Goal: Obtain resource: Download file/media

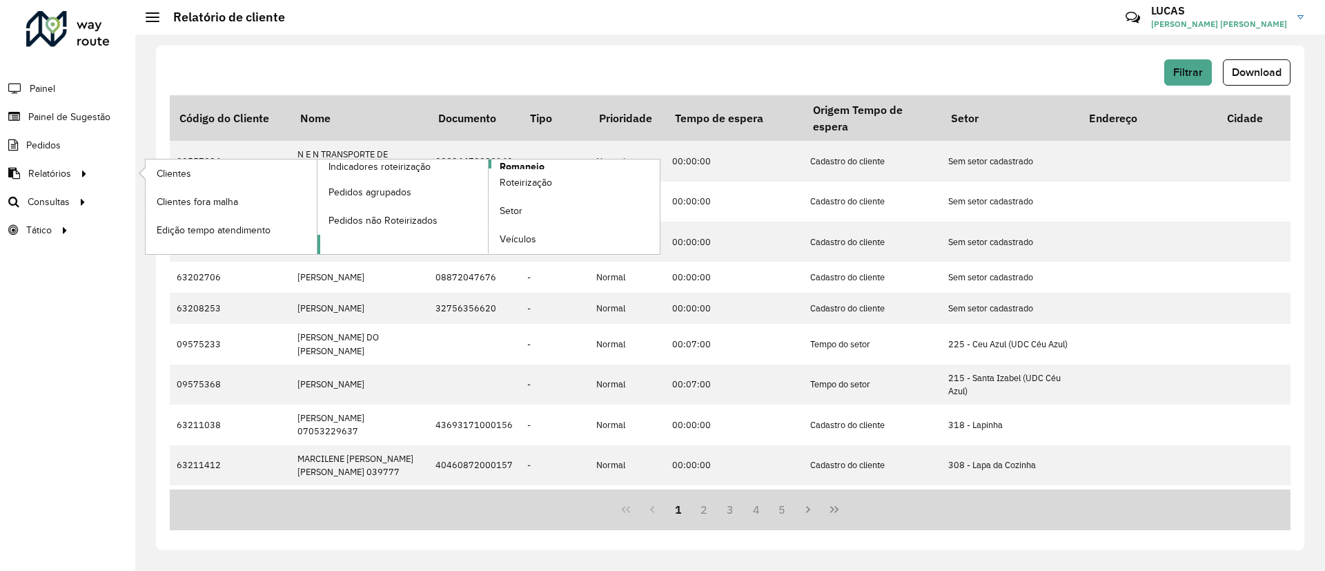
click at [538, 164] on span "Romaneio" at bounding box center [522, 166] width 45 height 14
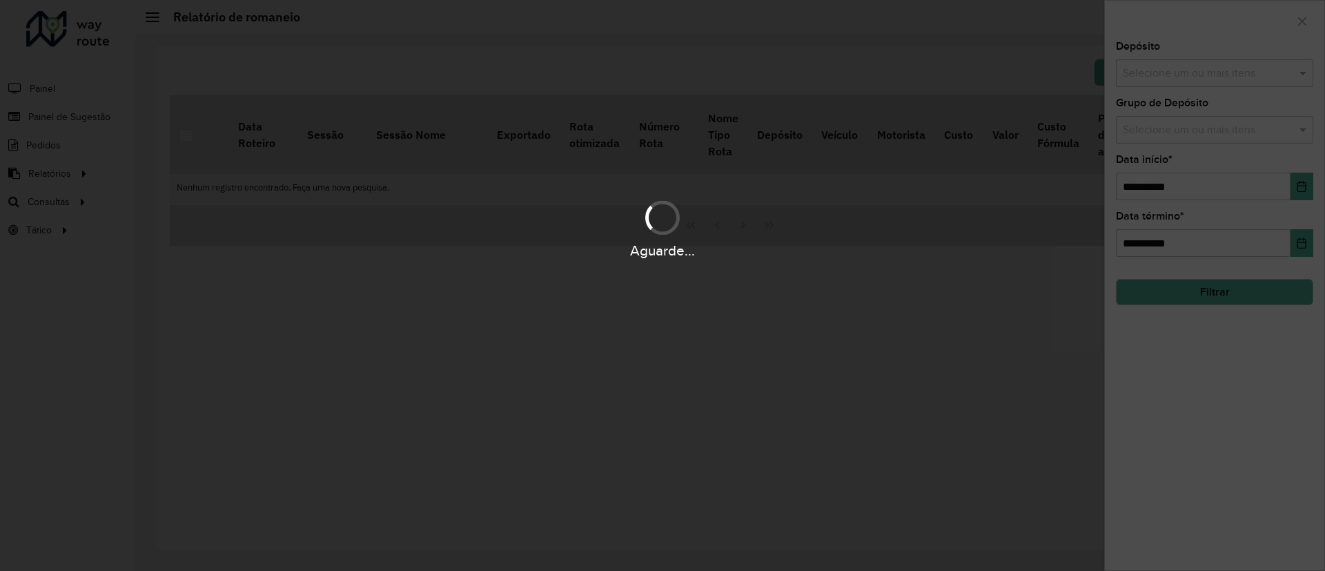
click at [1186, 81] on div "Aguarde..." at bounding box center [662, 285] width 1325 height 571
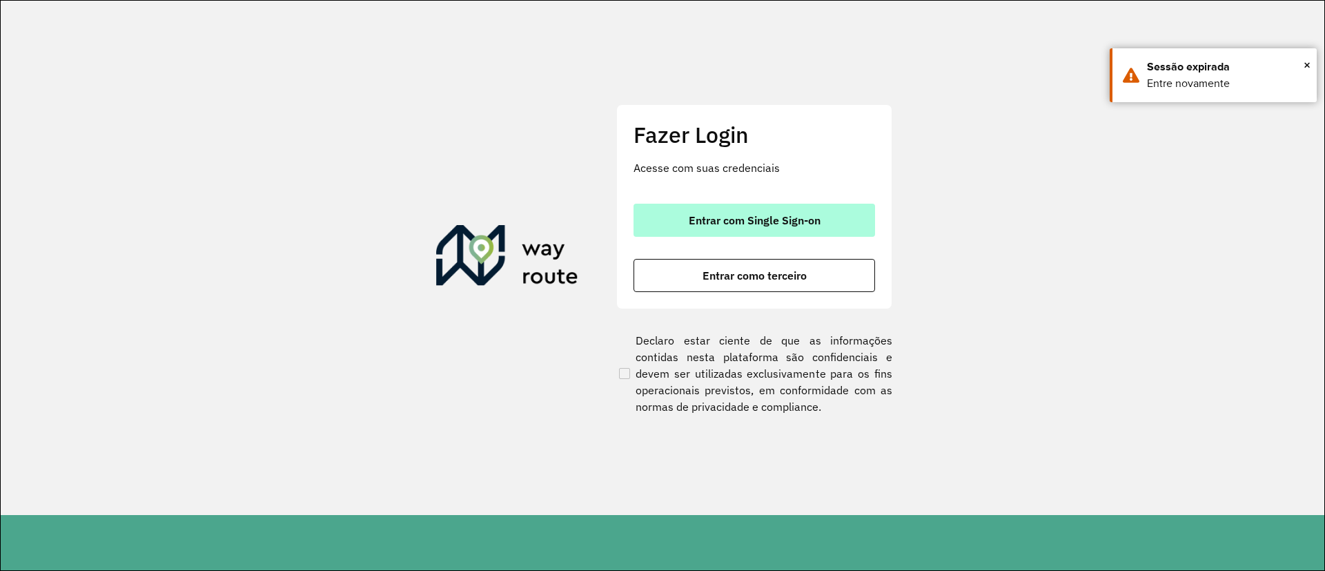
click at [674, 226] on button "Entrar com Single Sign-on" at bounding box center [755, 220] width 242 height 33
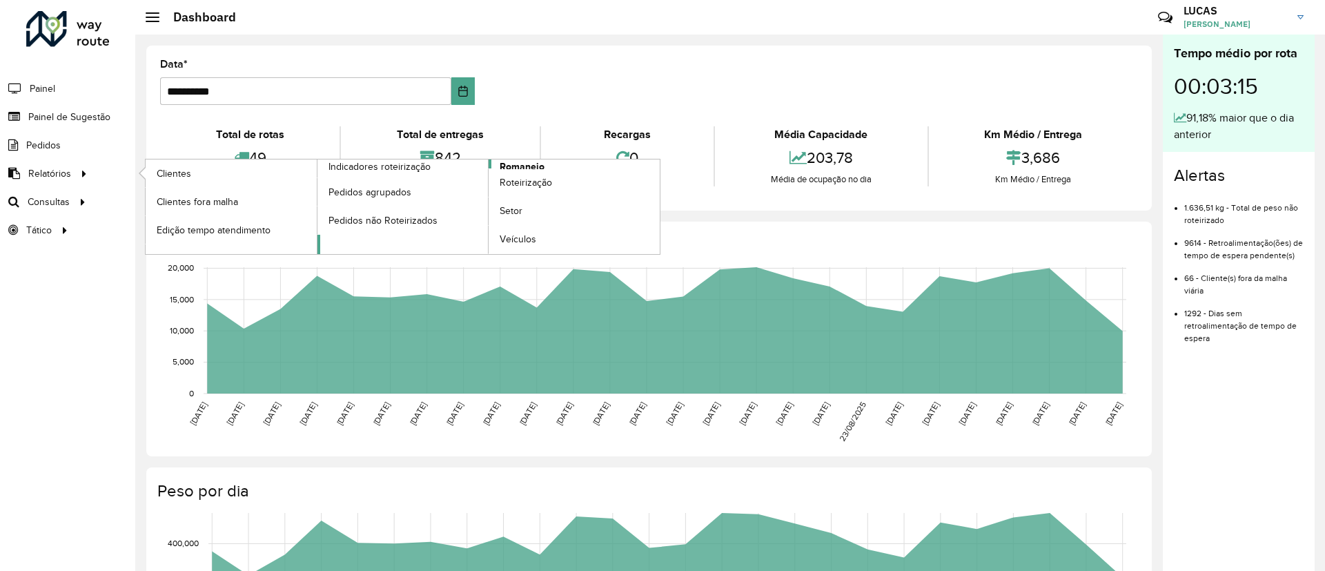
click at [511, 164] on span "Romaneio" at bounding box center [522, 166] width 45 height 14
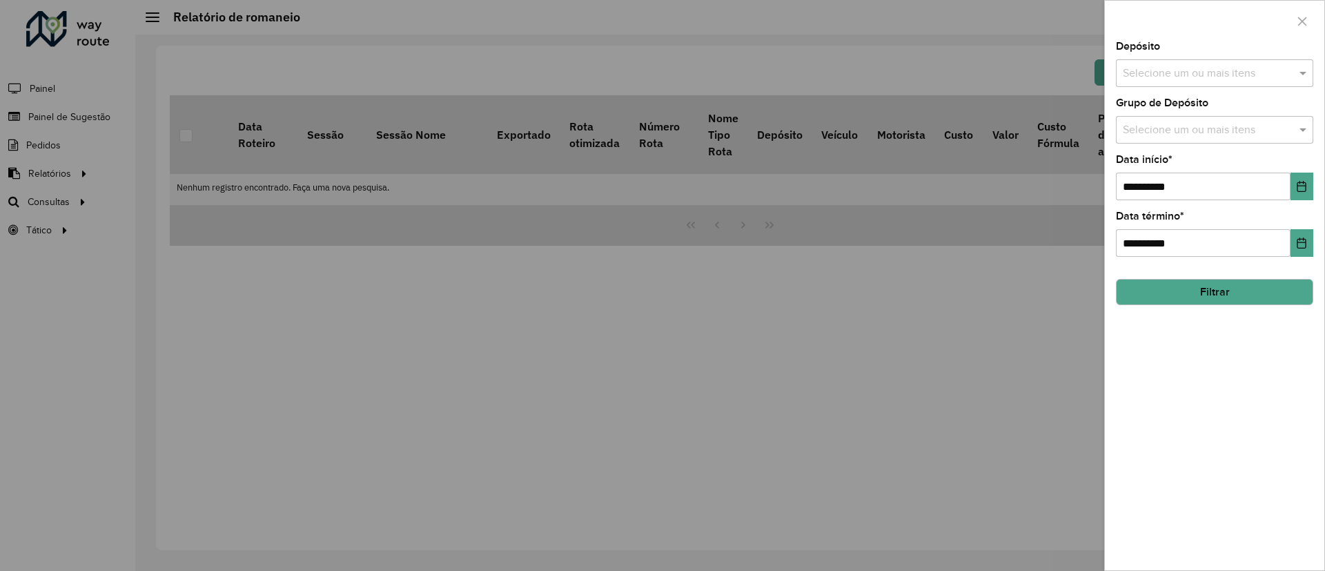
click at [1220, 66] on input "text" at bounding box center [1207, 74] width 177 height 17
click at [1173, 132] on div "CDD Santa Luzia" at bounding box center [1215, 141] width 196 height 23
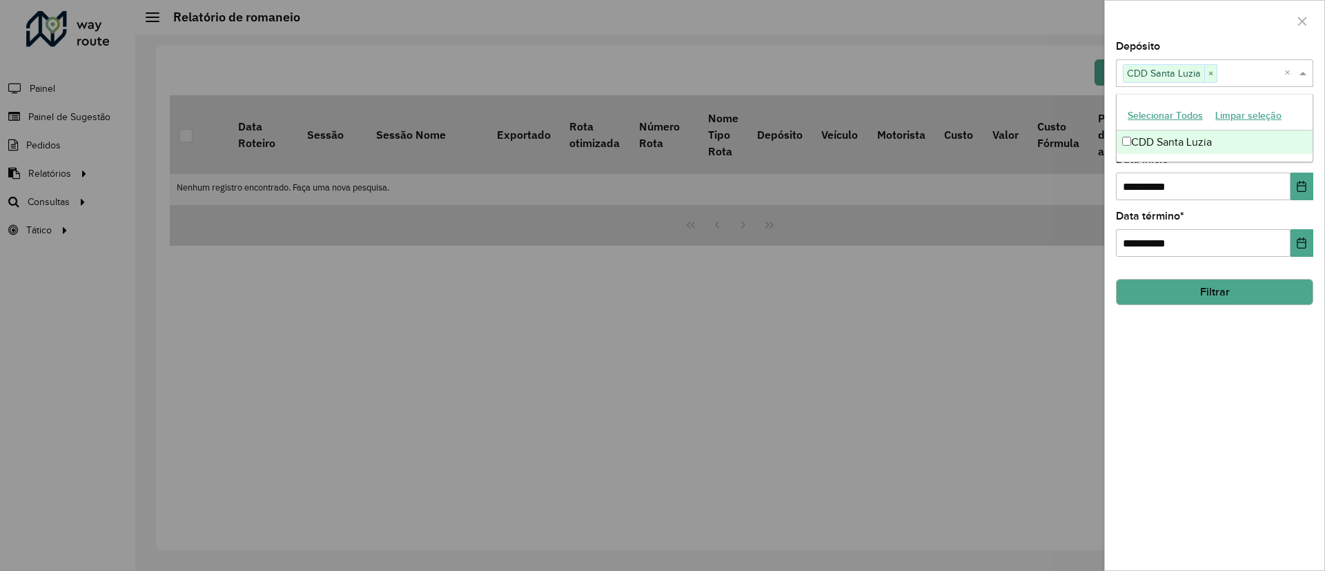
click at [1306, 210] on div "**********" at bounding box center [1214, 305] width 219 height 529
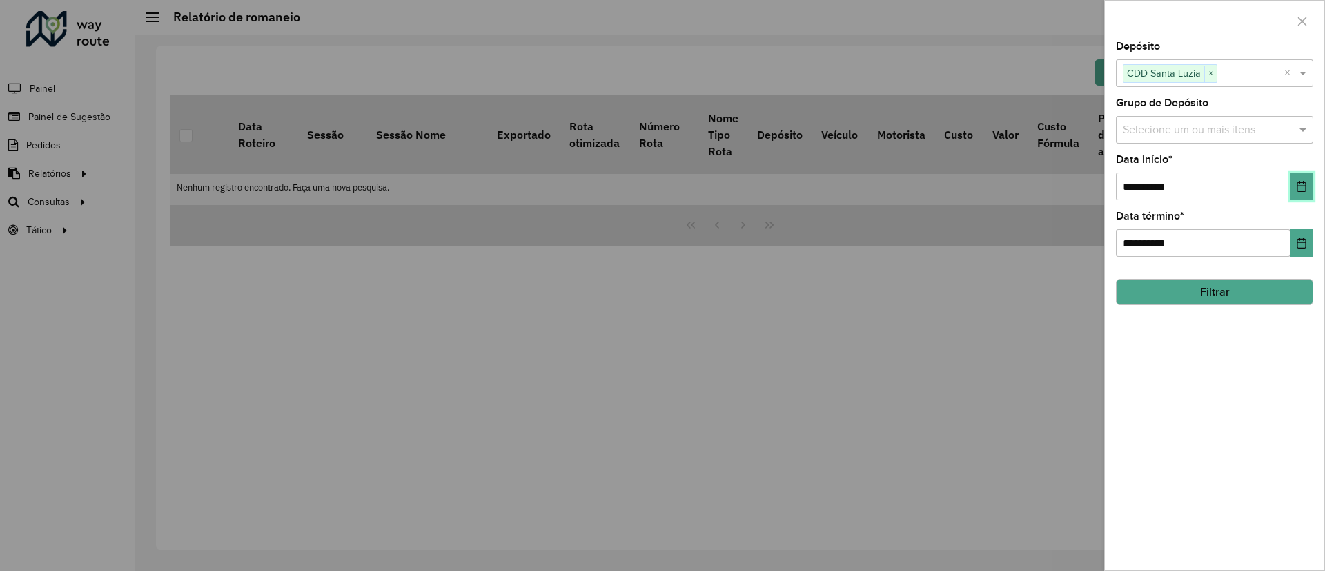
click at [1300, 181] on icon "Choose Date" at bounding box center [1301, 186] width 11 height 11
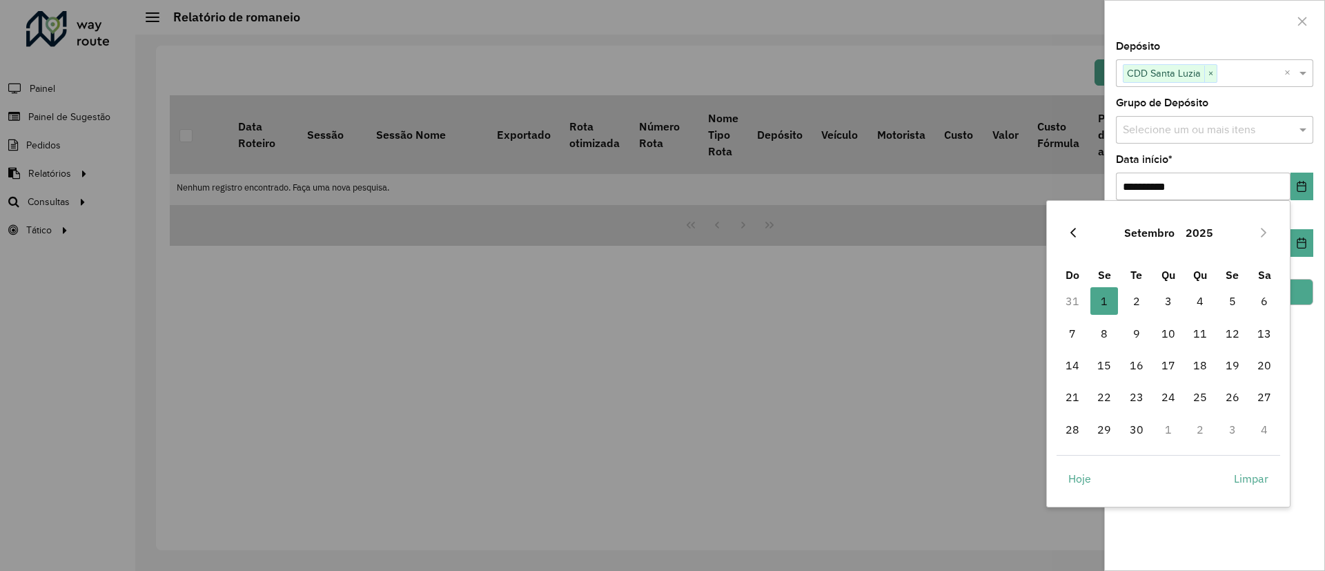
click at [1072, 233] on icon "Previous Month" at bounding box center [1073, 232] width 11 height 11
click at [1231, 302] on span "1" at bounding box center [1233, 301] width 28 height 28
type input "**********"
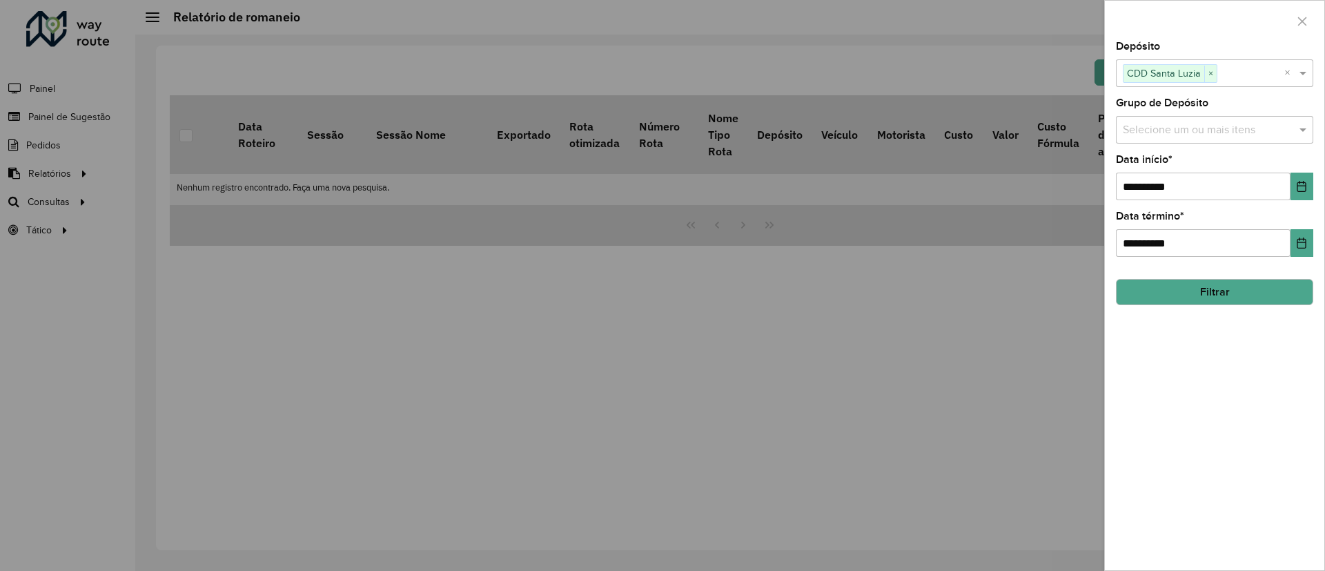
click at [1240, 301] on button "Filtrar" at bounding box center [1214, 292] width 197 height 26
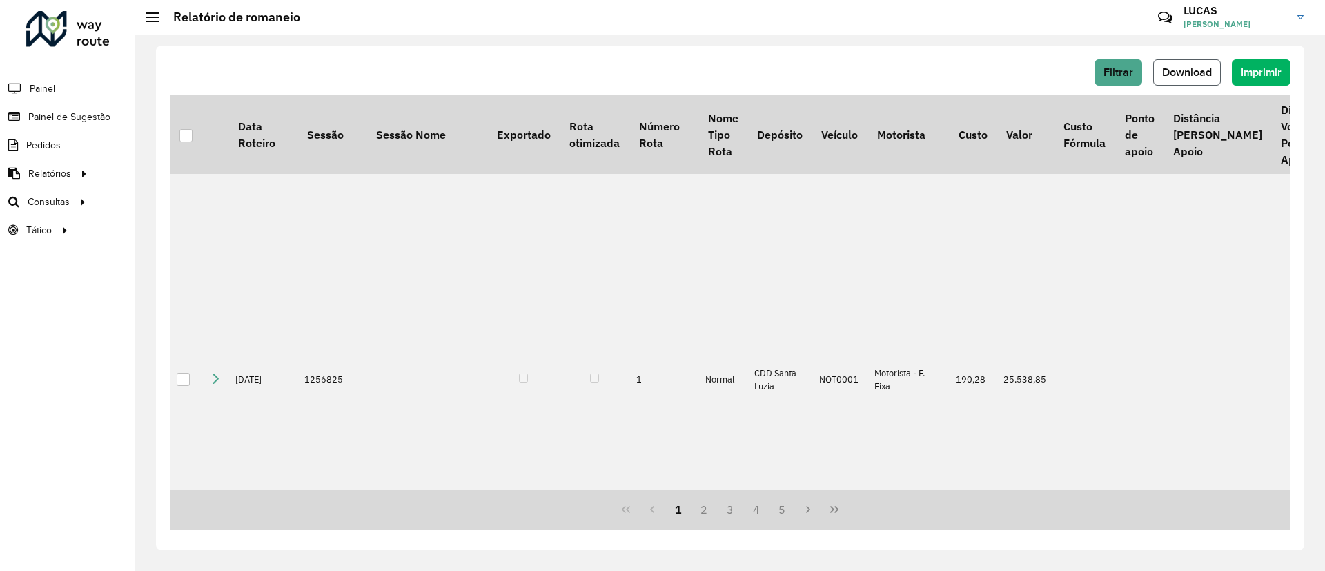
click at [1196, 70] on span "Download" at bounding box center [1187, 72] width 50 height 12
